Goal: Navigation & Orientation: Find specific page/section

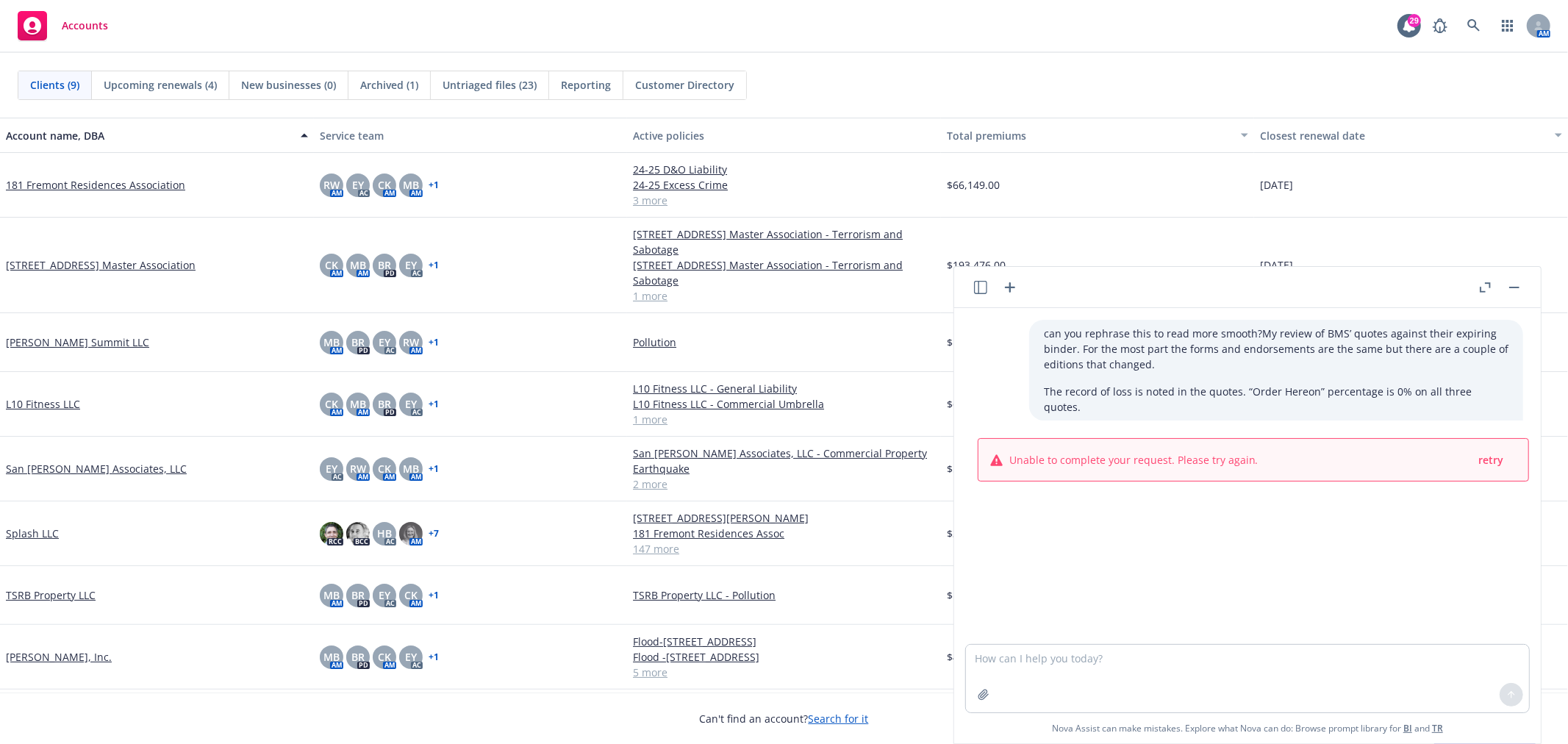
click at [1526, 287] on header at bounding box center [1248, 287] width 586 height 41
click at [1525, 284] on header at bounding box center [1248, 287] width 586 height 41
click at [1520, 284] on button "button" at bounding box center [1514, 287] width 18 height 18
